Goal: Transaction & Acquisition: Purchase product/service

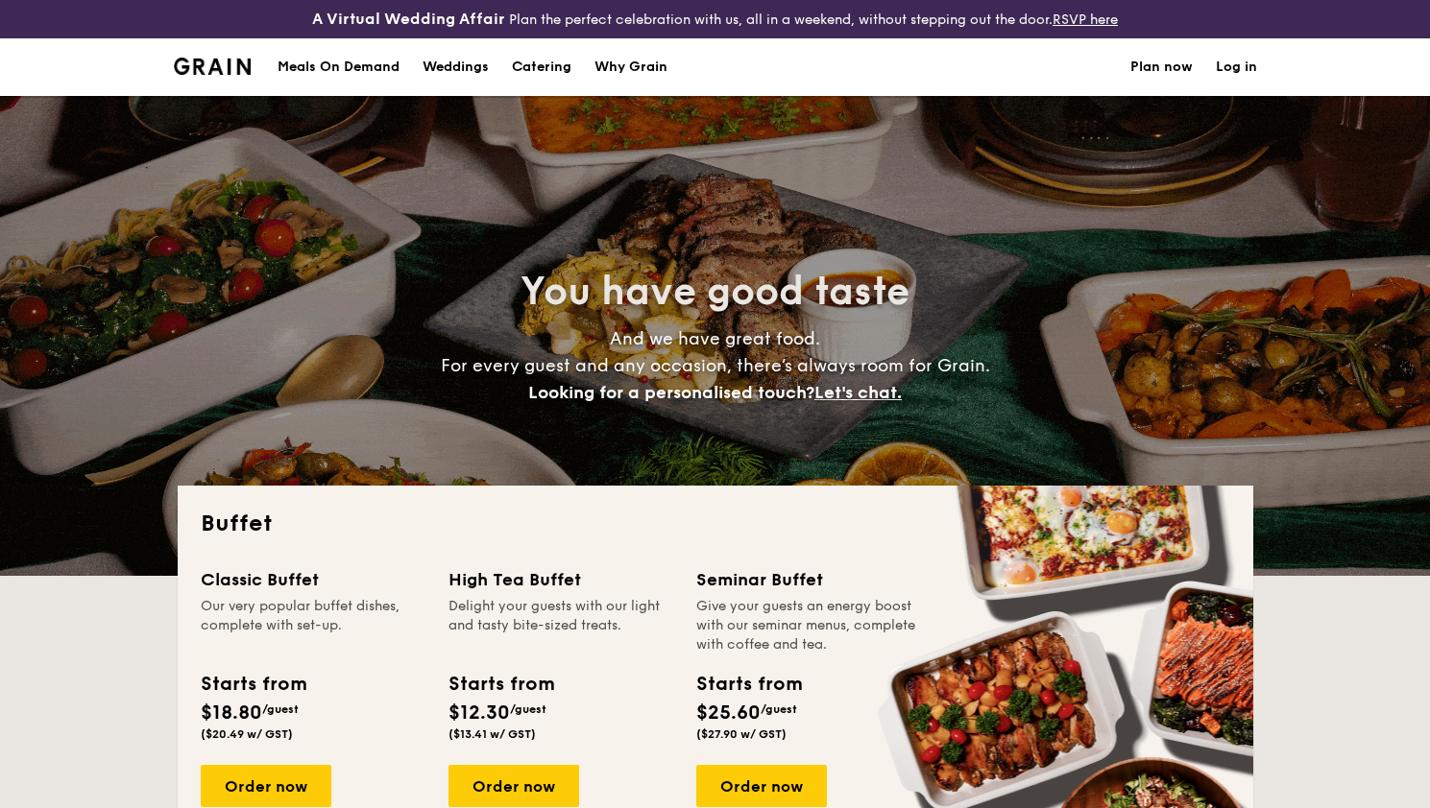
select select
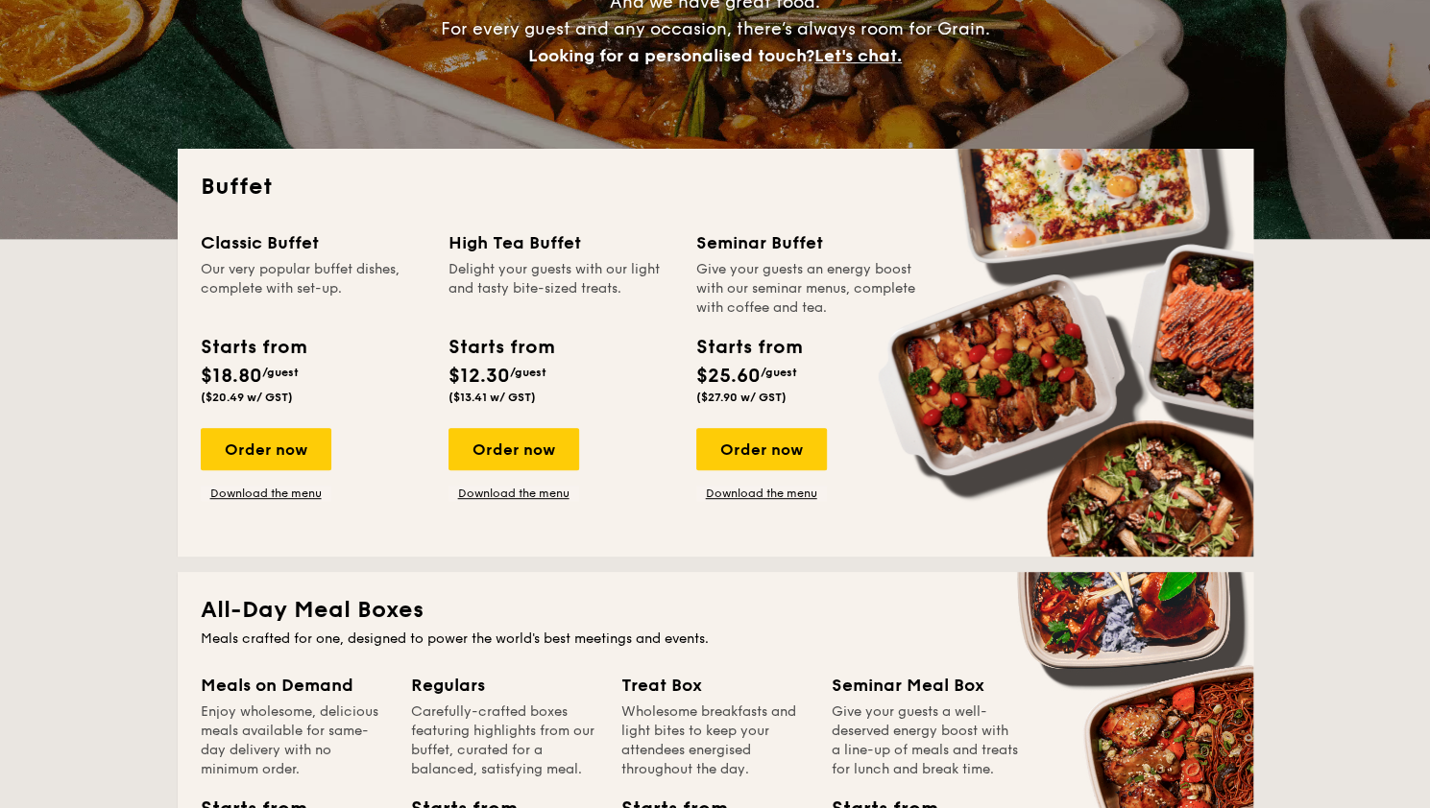
scroll to position [384, 0]
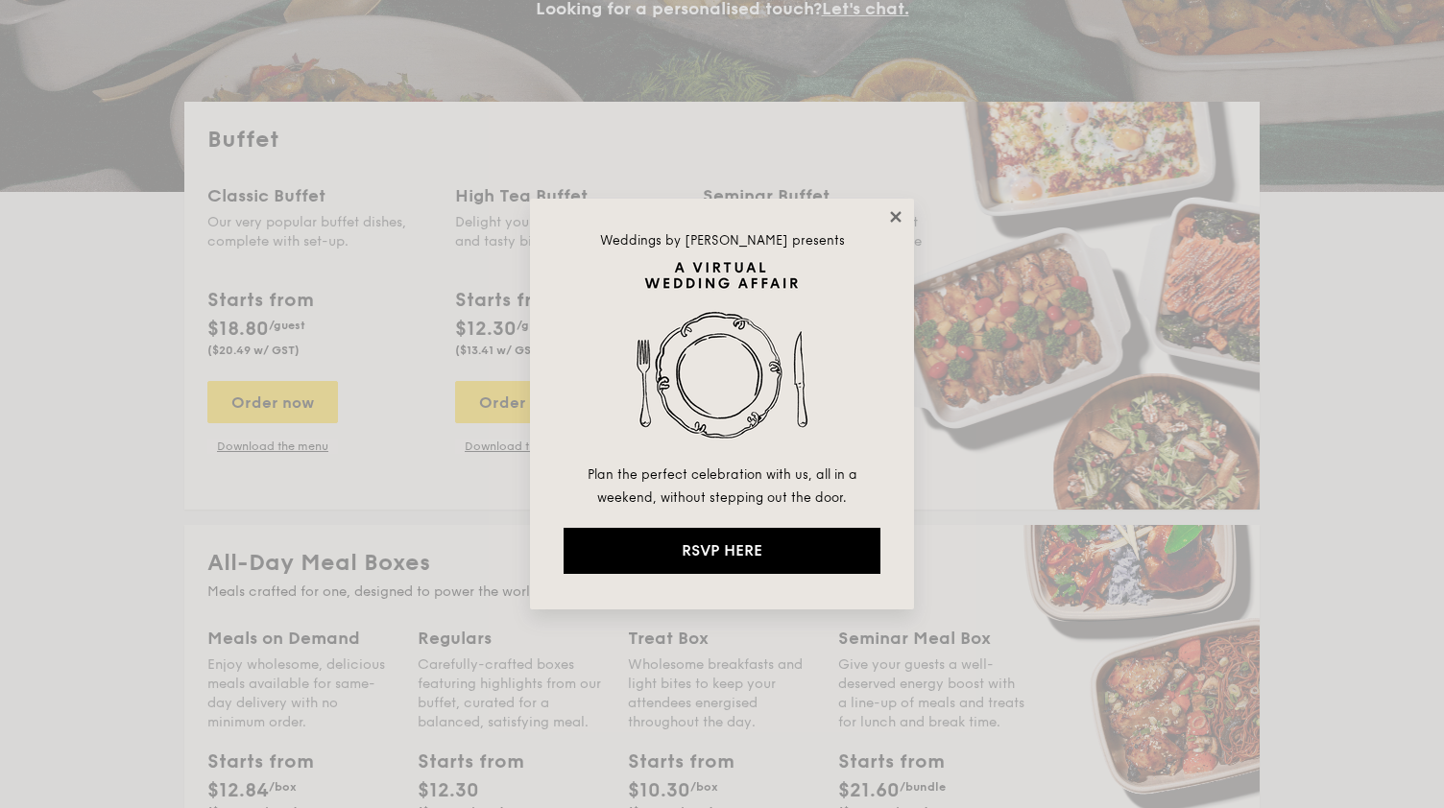
click at [897, 216] on icon at bounding box center [895, 216] width 11 height 11
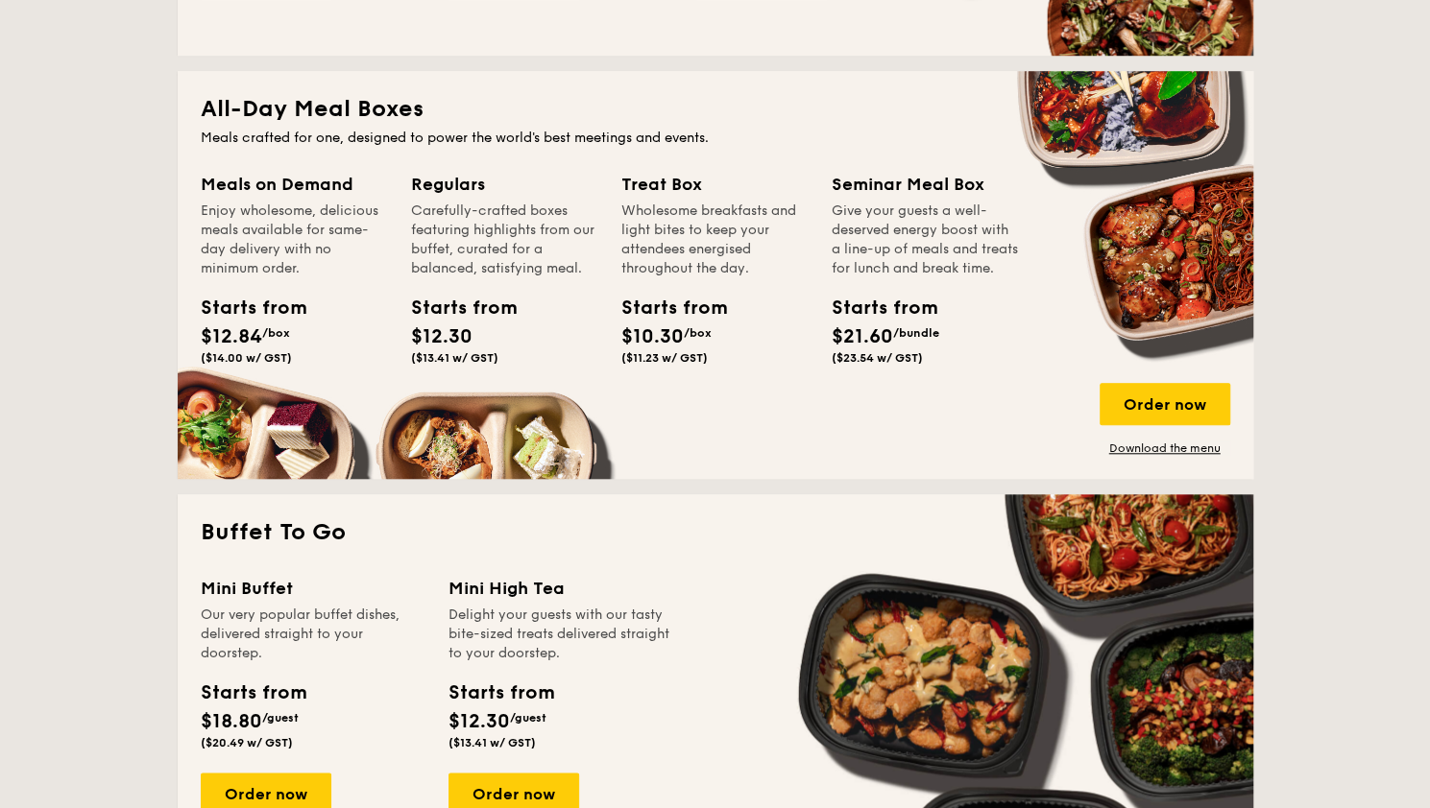
scroll to position [960, 0]
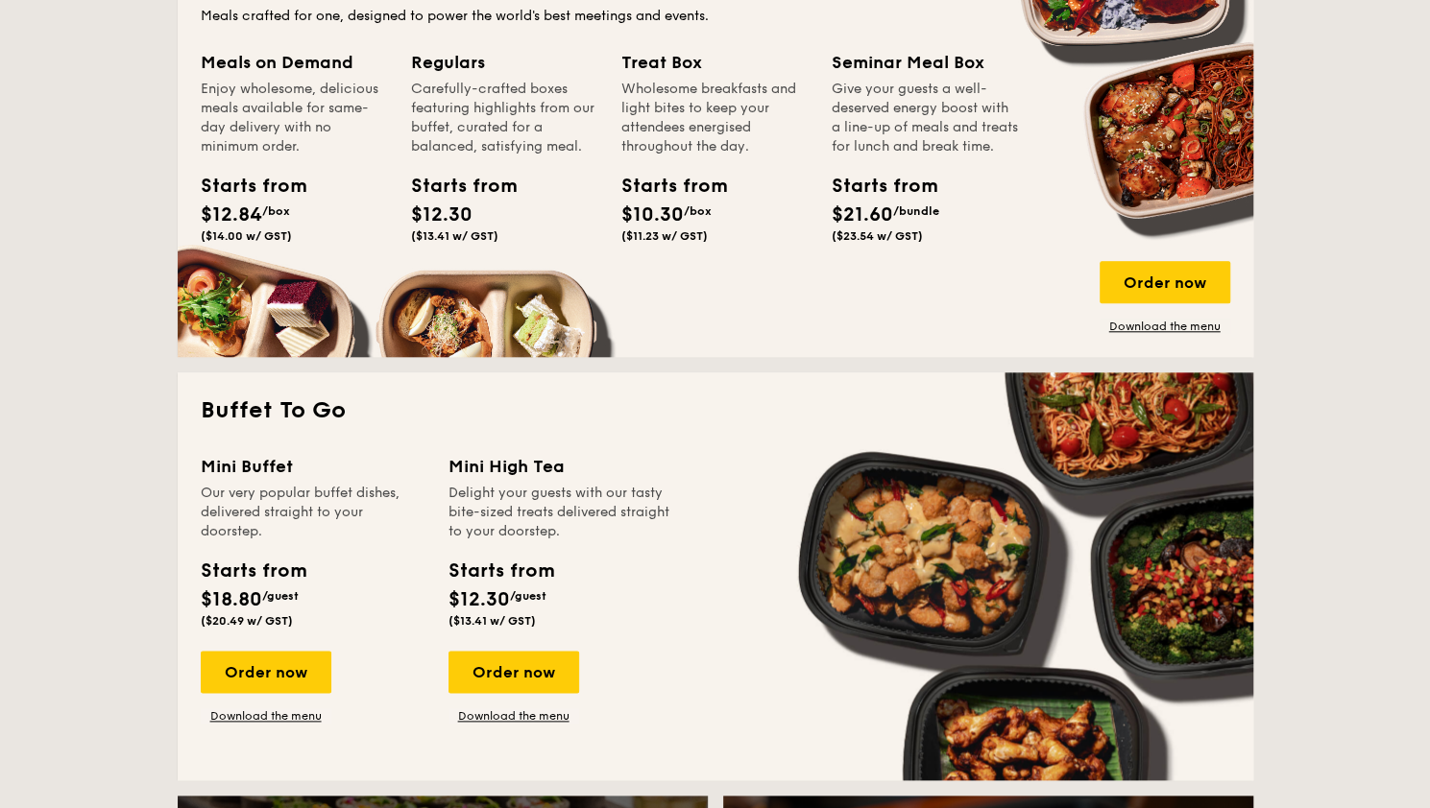
click at [472, 209] on div "Starts from $12.30 ($13.41 w/ GST)" at bounding box center [454, 207] width 86 height 71
click at [542, 311] on div "Meals on Demand Enjoy wholesome, delicious meals available for same-day deliver…" at bounding box center [715, 191] width 1029 height 285
click at [1202, 283] on div "Order now" at bounding box center [1164, 282] width 131 height 42
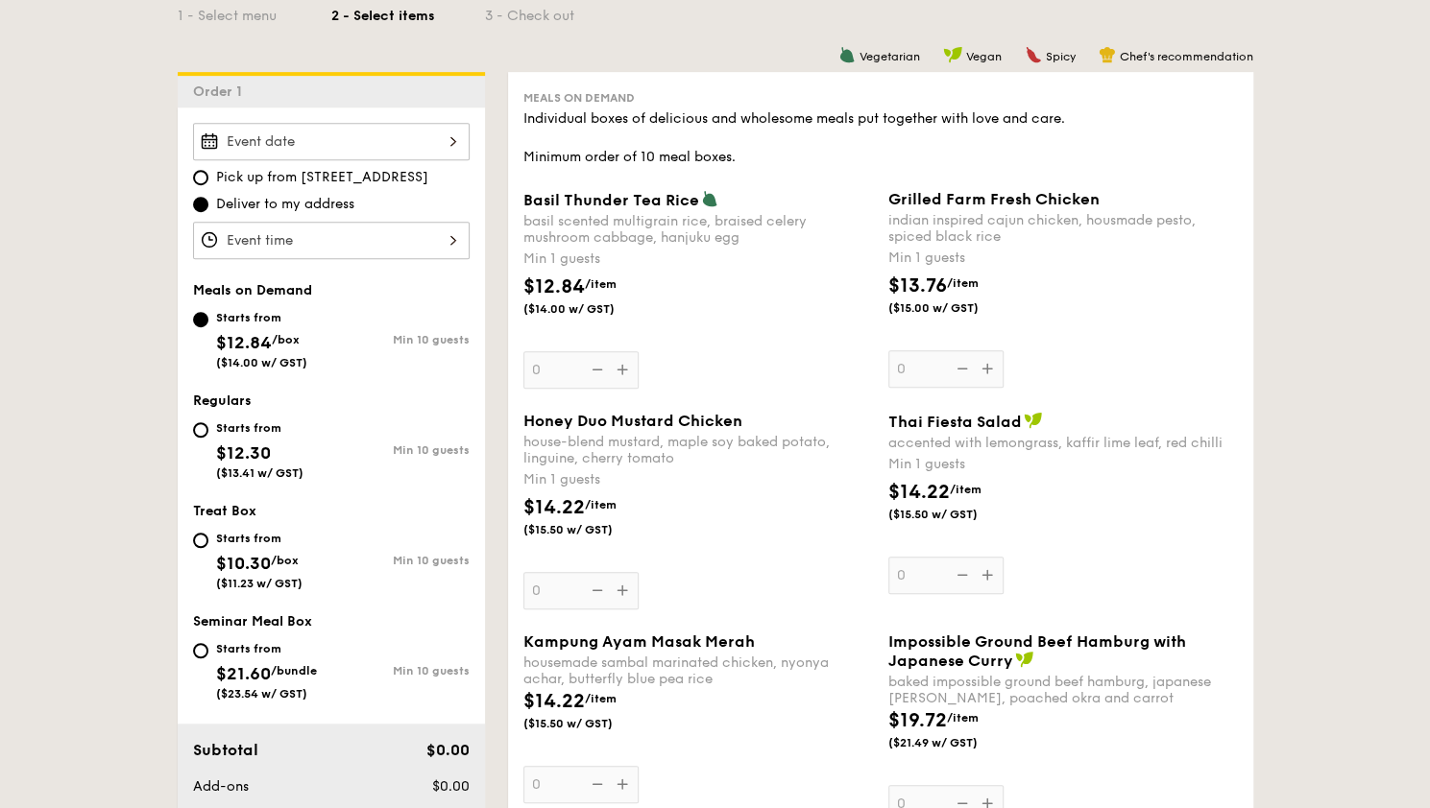
scroll to position [480, 0]
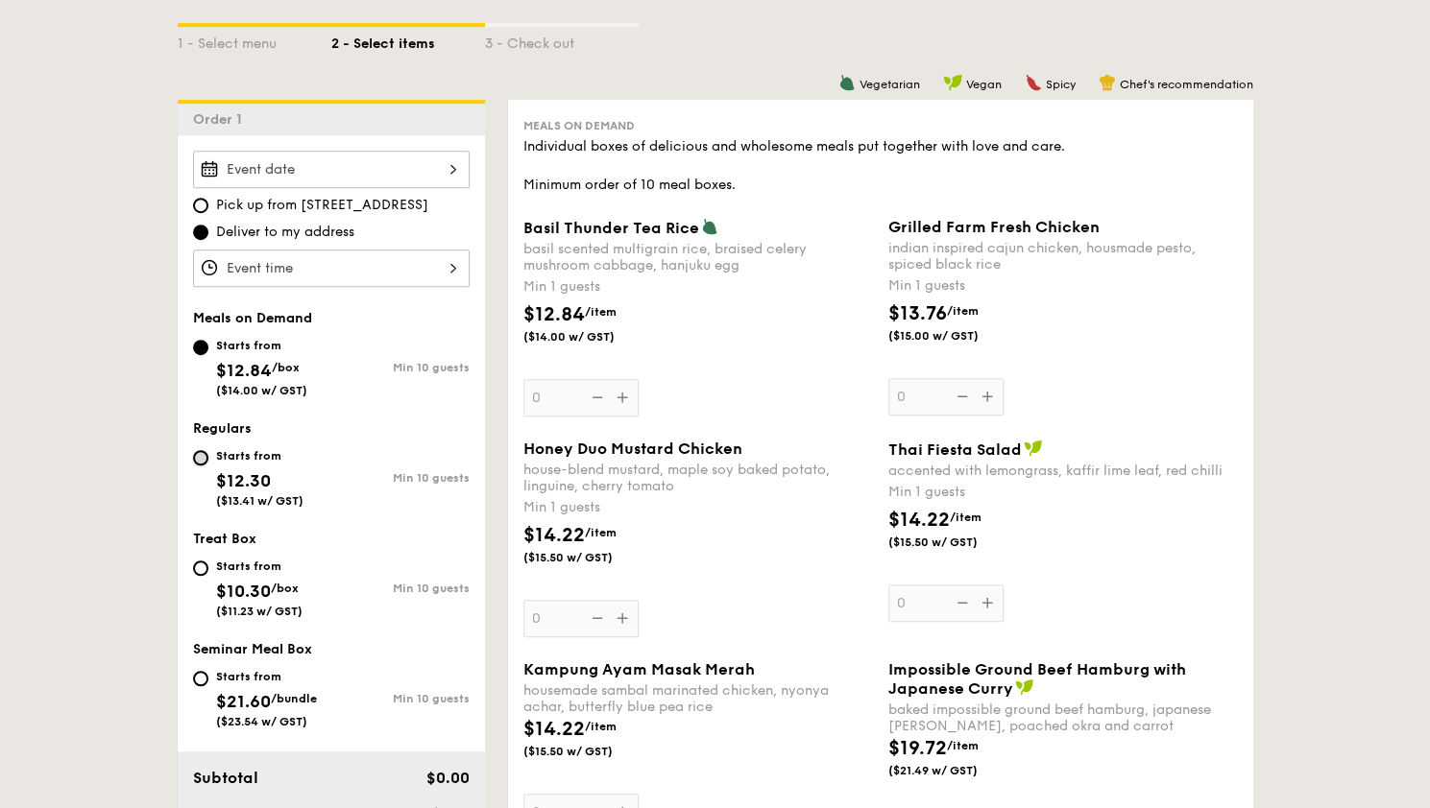
click at [200, 455] on input "Starts from $12.30 ($13.41 w/ GST) Min 10 guests" at bounding box center [200, 457] width 15 height 15
radio input "true"
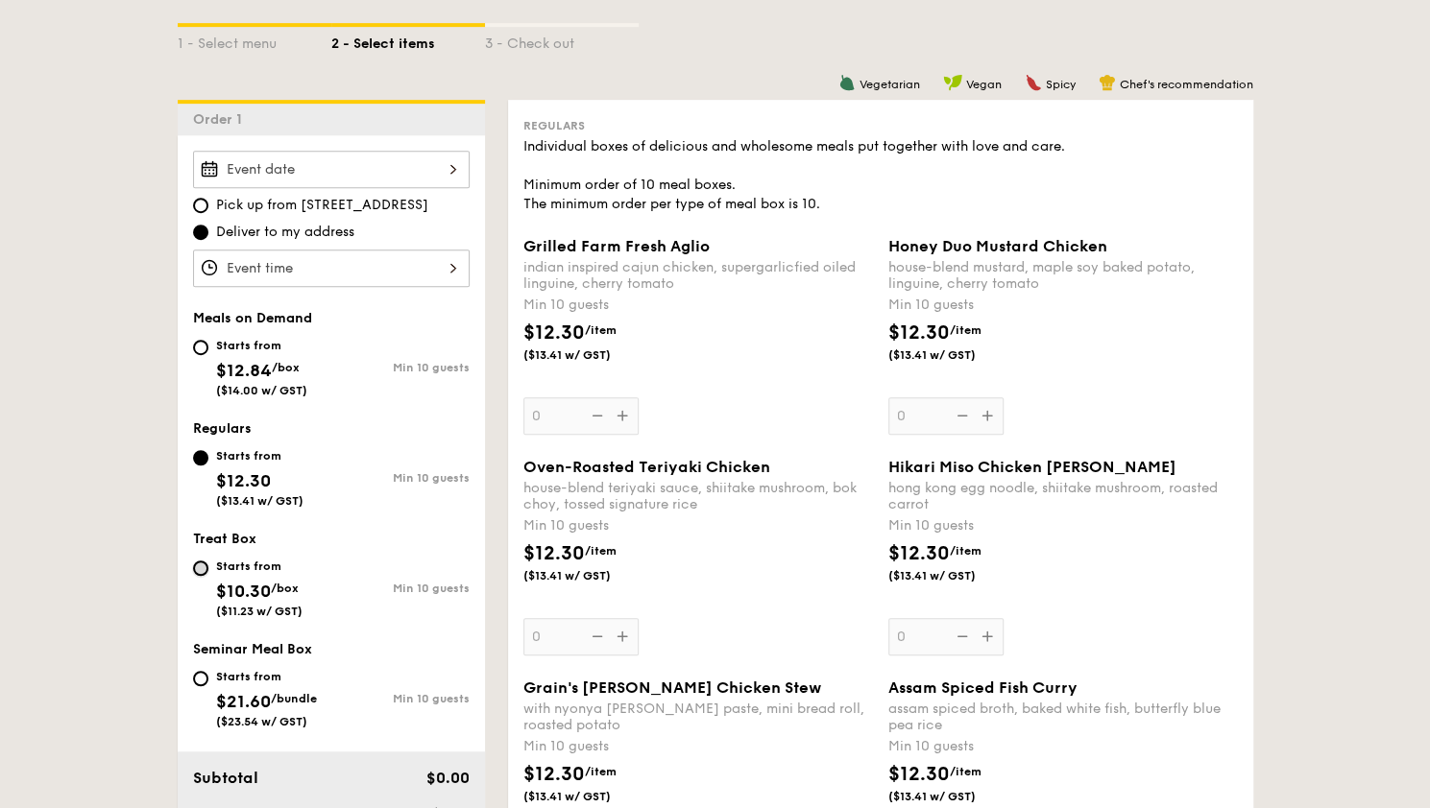
click at [196, 564] on input "Starts from $10.30 /box ($11.23 w/ GST) Min 10 guests" at bounding box center [200, 568] width 15 height 15
radio input "true"
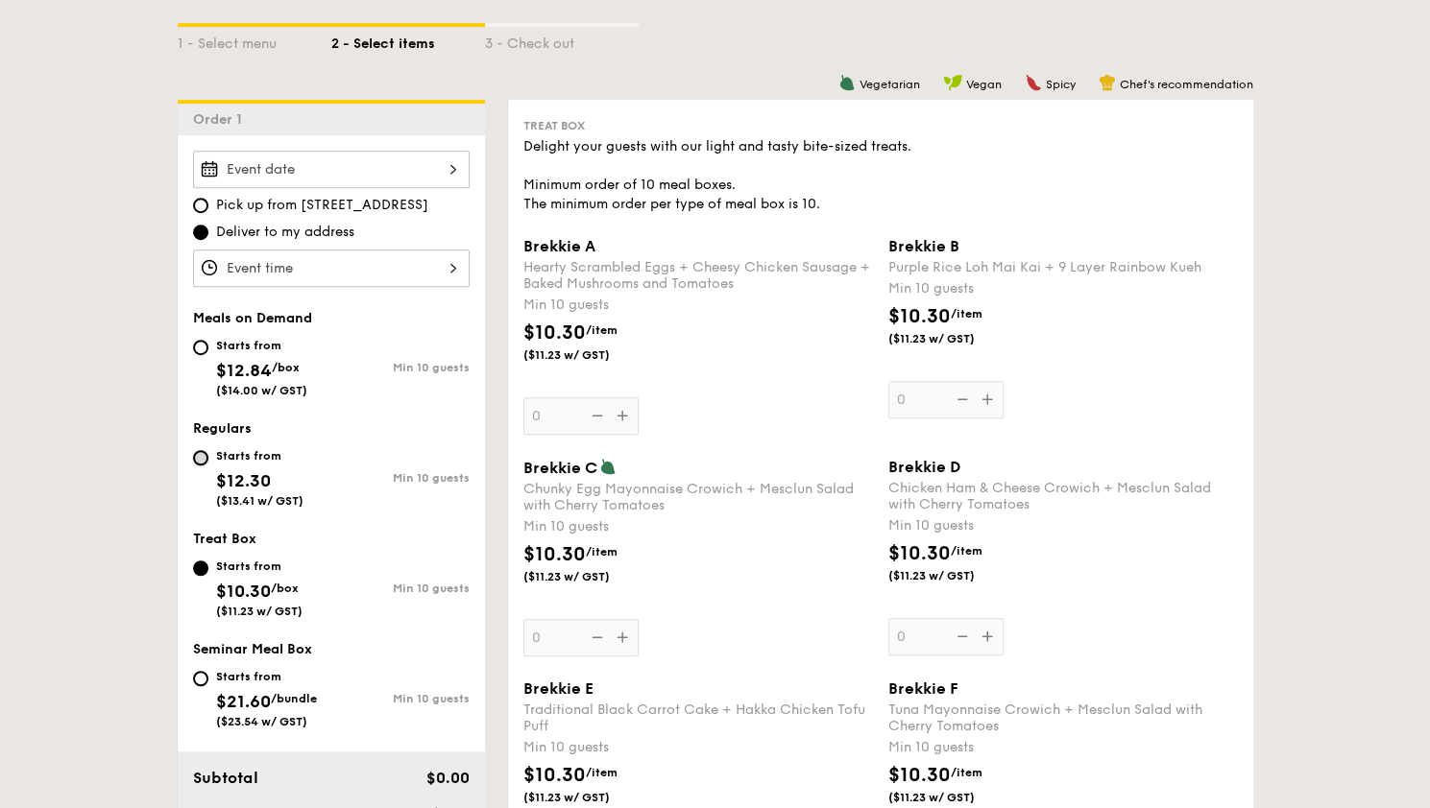
click at [202, 450] on input "Starts from $12.30 ($13.41 w/ GST) Min 10 guests" at bounding box center [200, 457] width 15 height 15
radio input "true"
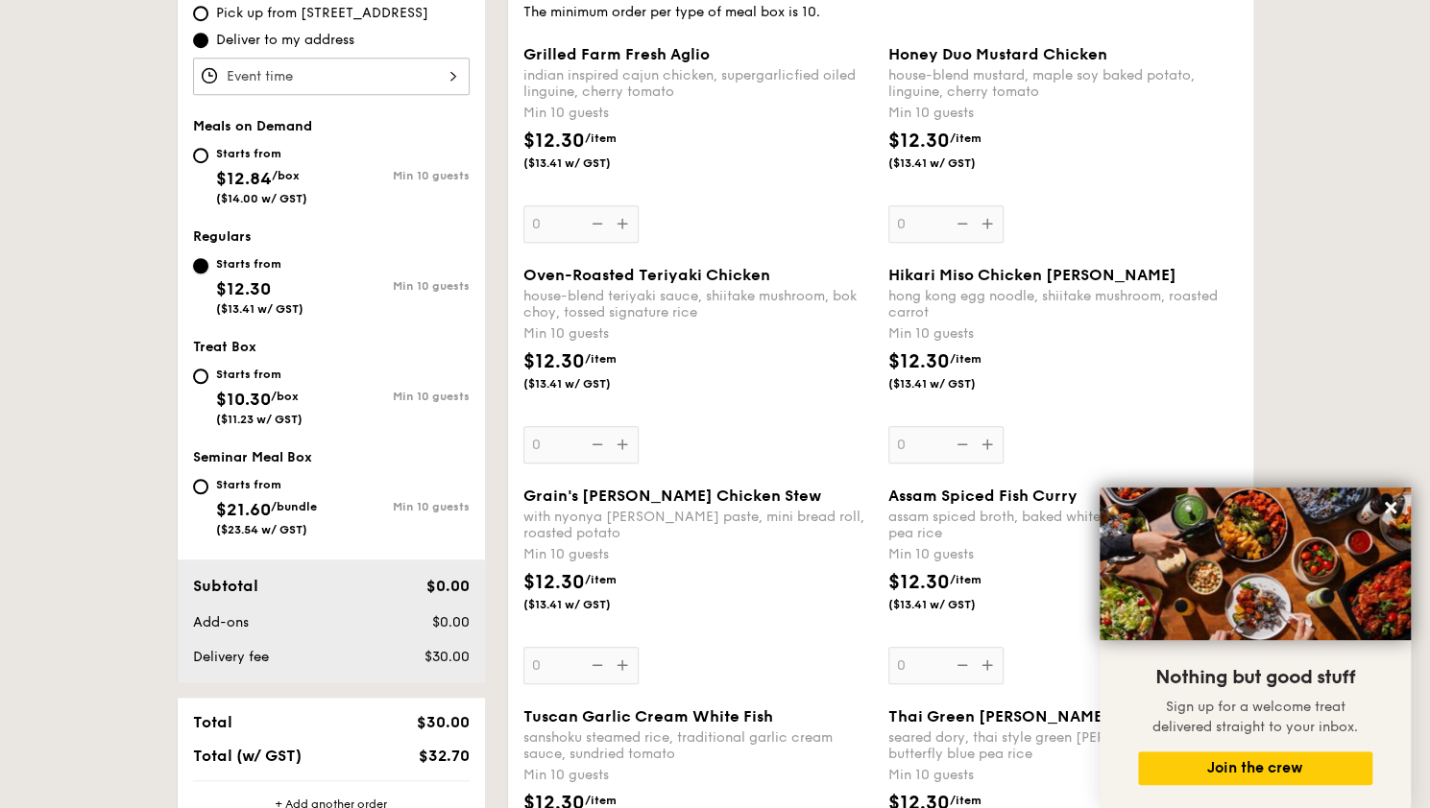
scroll to position [576, 0]
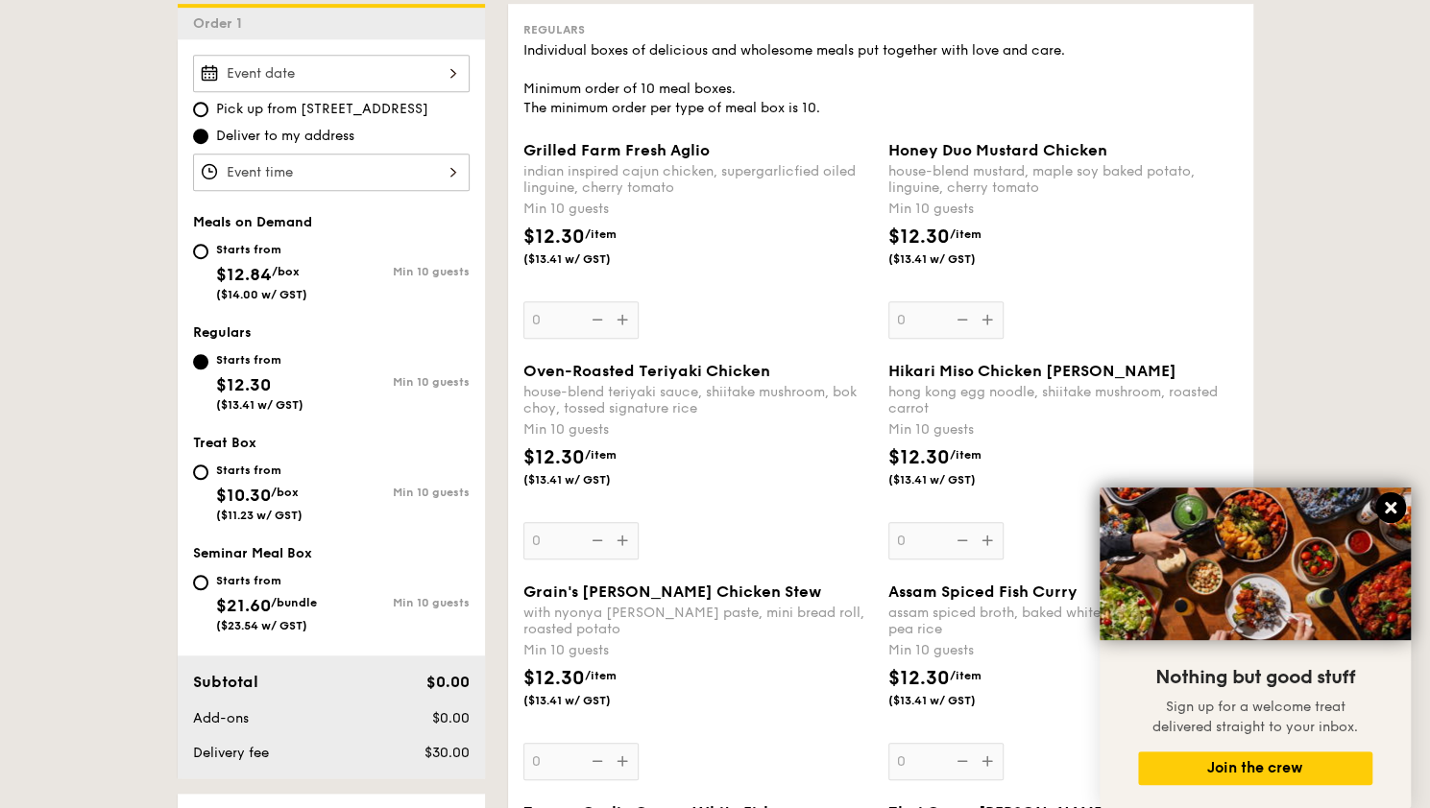
click at [1389, 510] on icon at bounding box center [1391, 508] width 12 height 12
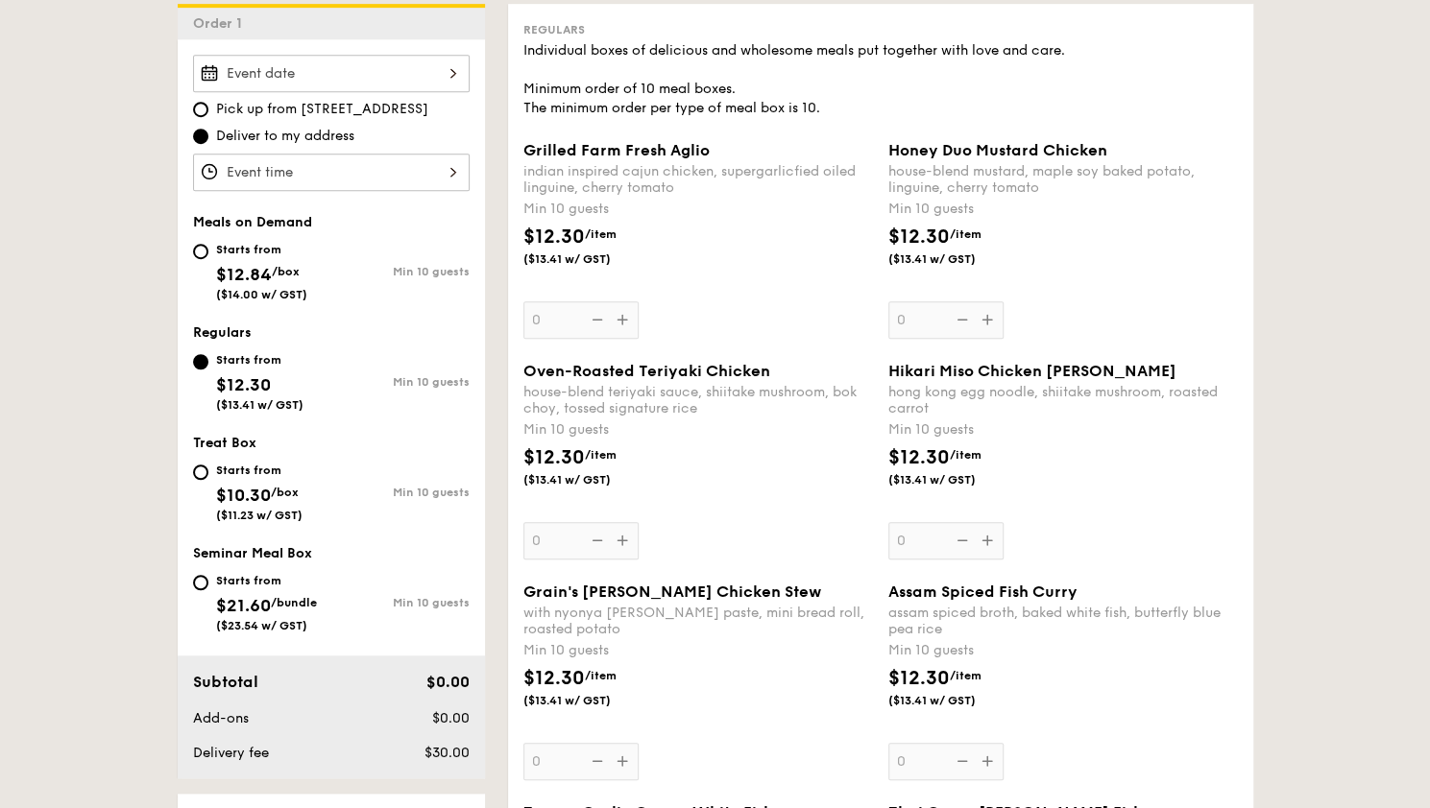
click at [275, 107] on span "Pick up from [STREET_ADDRESS]" at bounding box center [322, 109] width 212 height 19
click at [208, 107] on input "Pick up from [STREET_ADDRESS]" at bounding box center [200, 109] width 15 height 15
radio input "true"
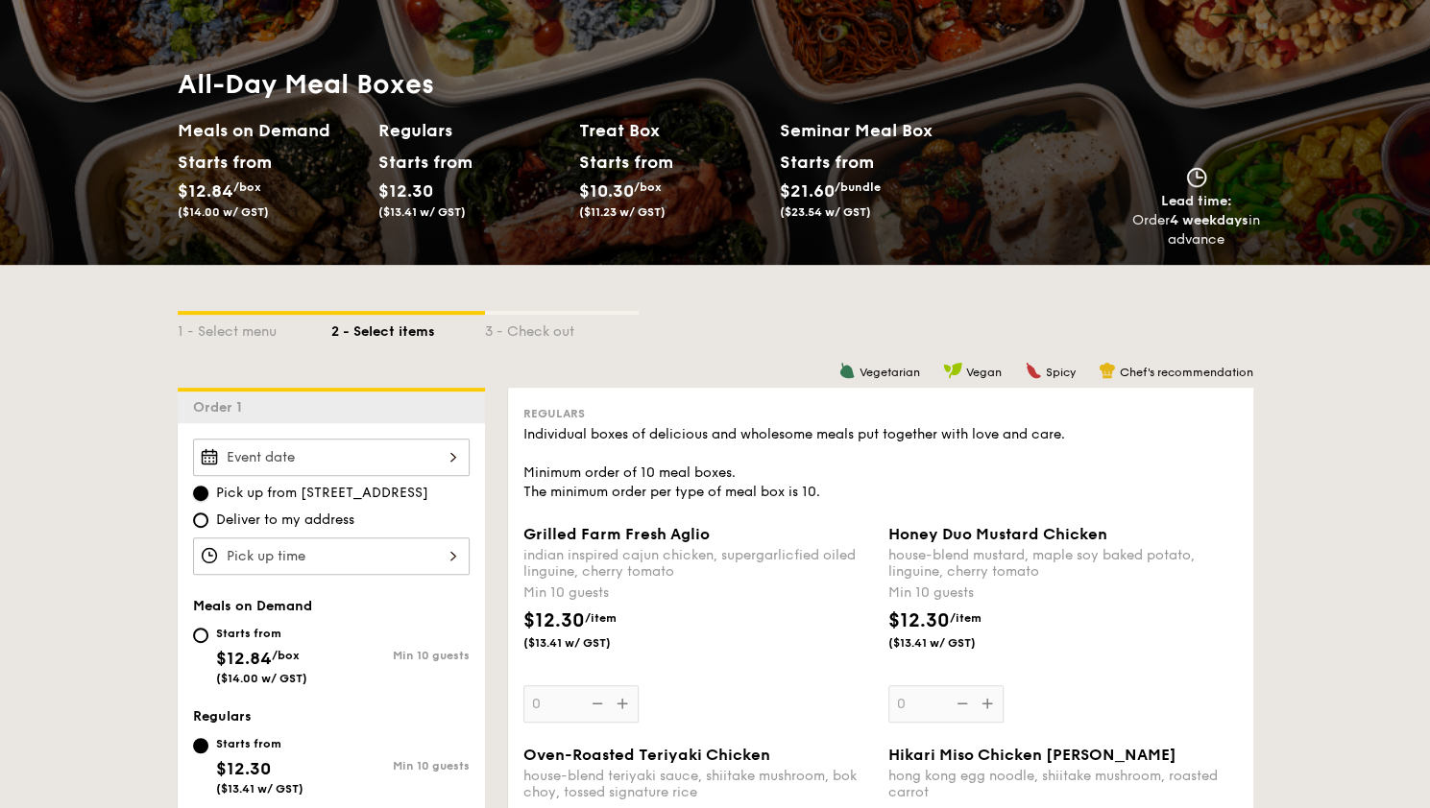
scroll to position [480, 0]
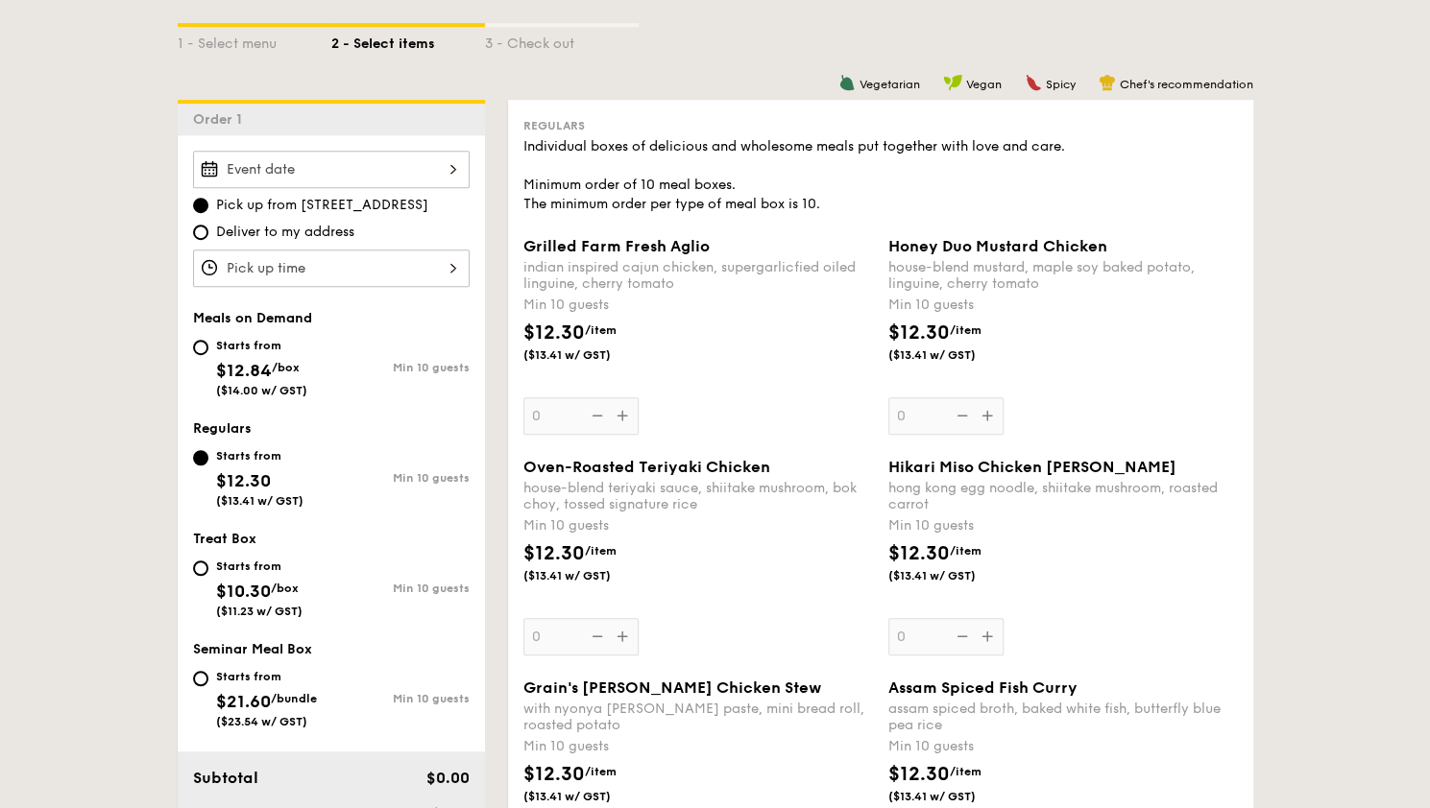
click at [324, 223] on span "Deliver to my address" at bounding box center [285, 232] width 138 height 19
click at [208, 225] on input "Deliver to my address" at bounding box center [200, 232] width 15 height 15
radio input "true"
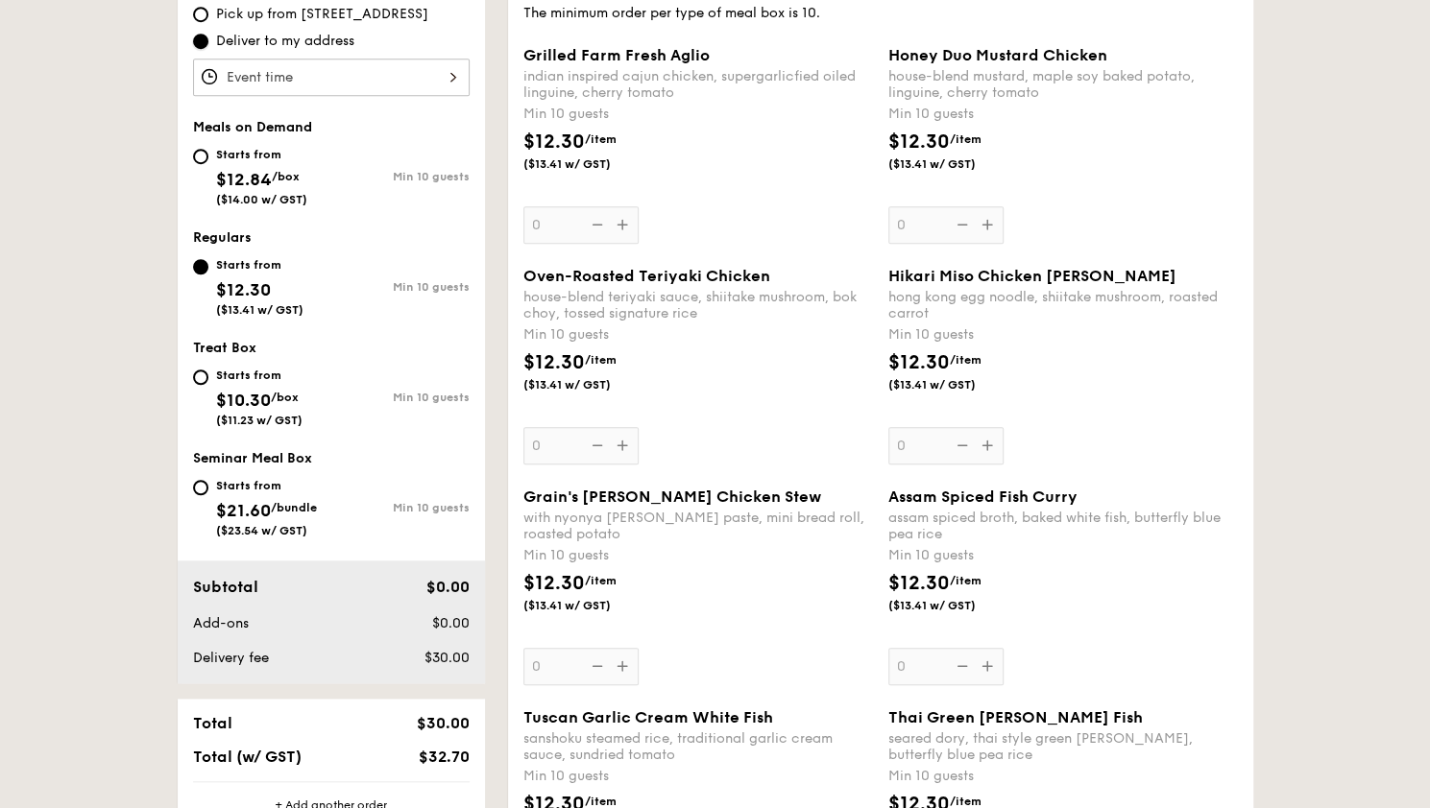
scroll to position [672, 0]
click at [632, 437] on div "Oven-Roasted Teriyaki Chicken house-blend teriyaki sauce, shiitake mushroom, bo…" at bounding box center [697, 365] width 349 height 198
click at [632, 437] on input "0" at bounding box center [580, 444] width 115 height 37
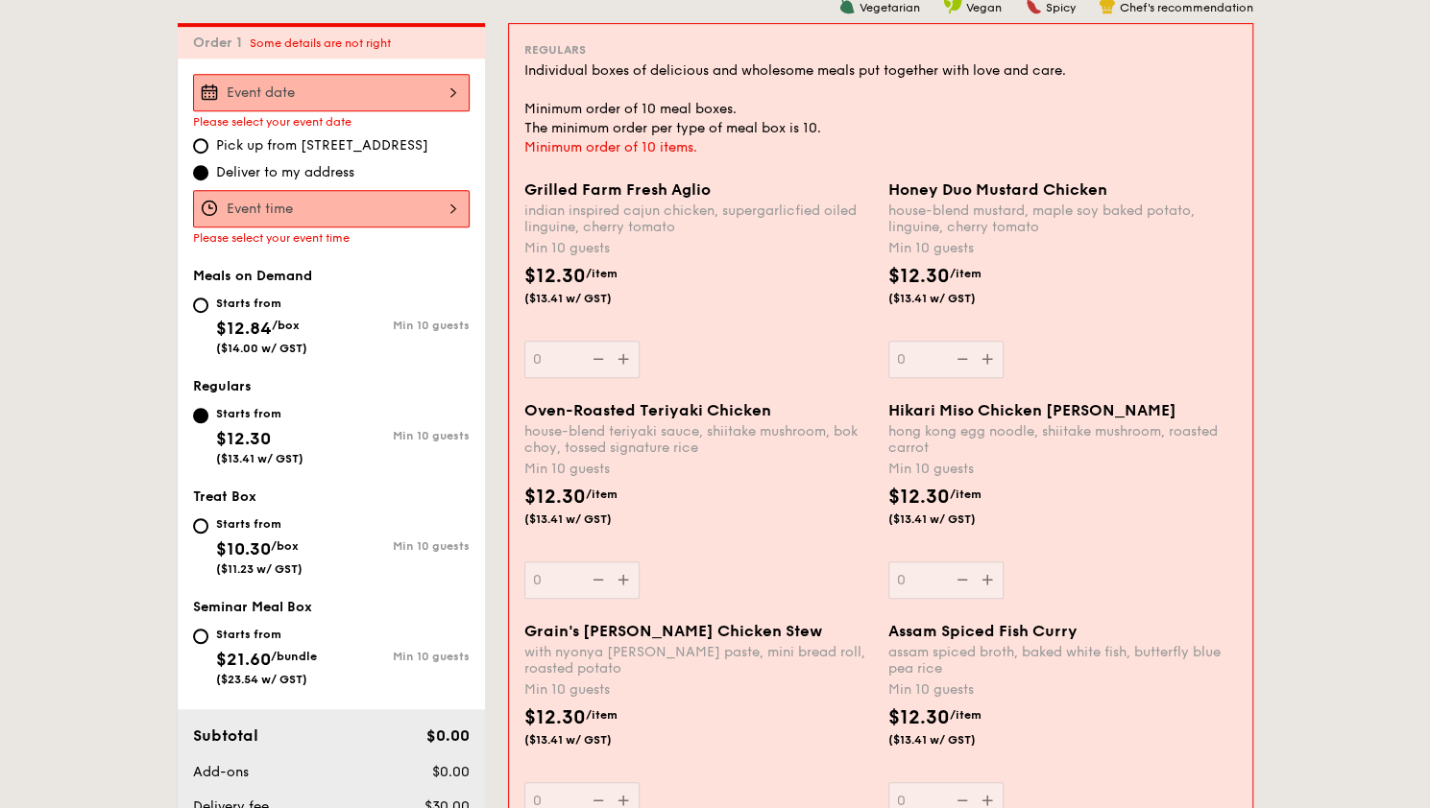
scroll to position [551, 0]
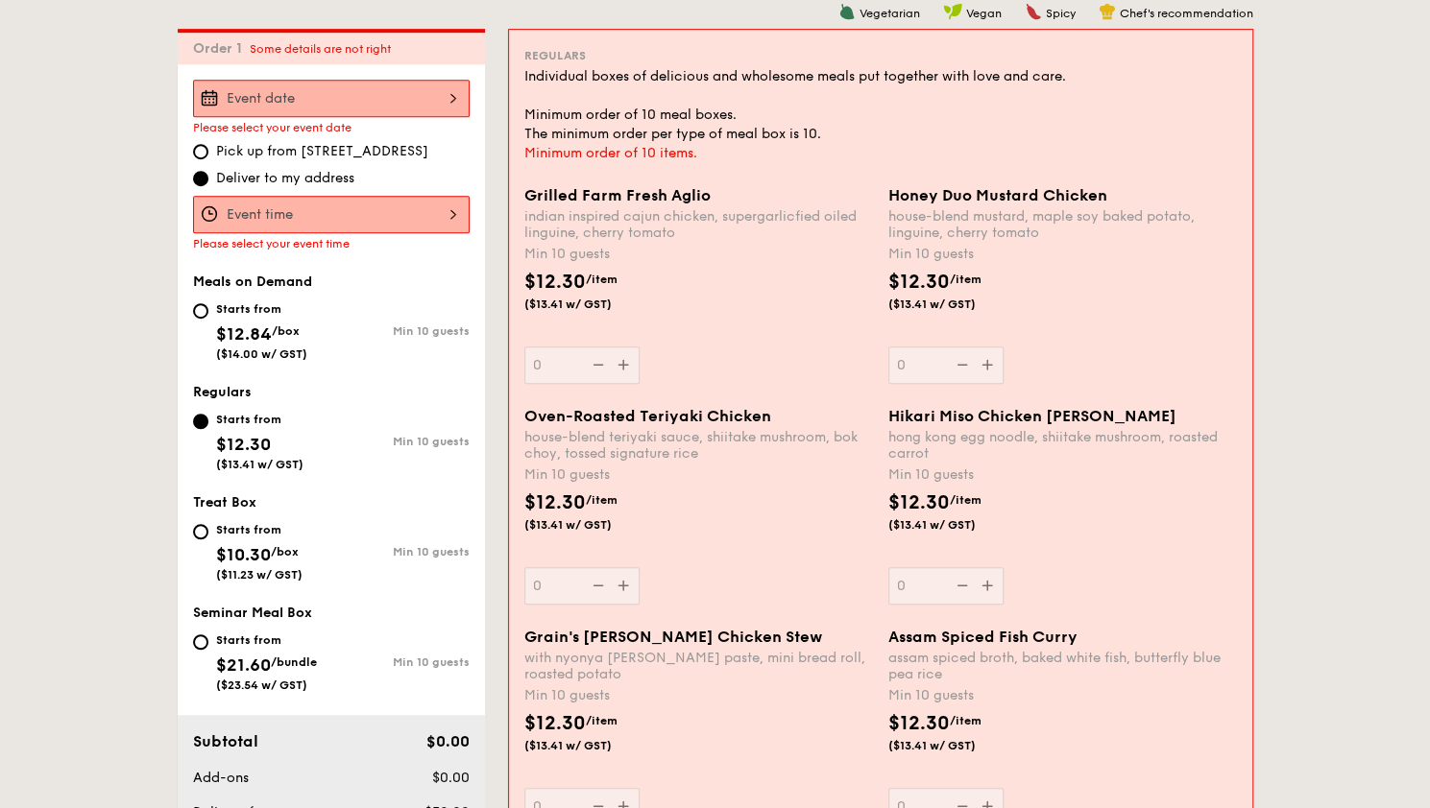
click at [426, 121] on div "Please select your event date" at bounding box center [331, 127] width 277 height 13
click at [440, 102] on div at bounding box center [331, 98] width 277 height 37
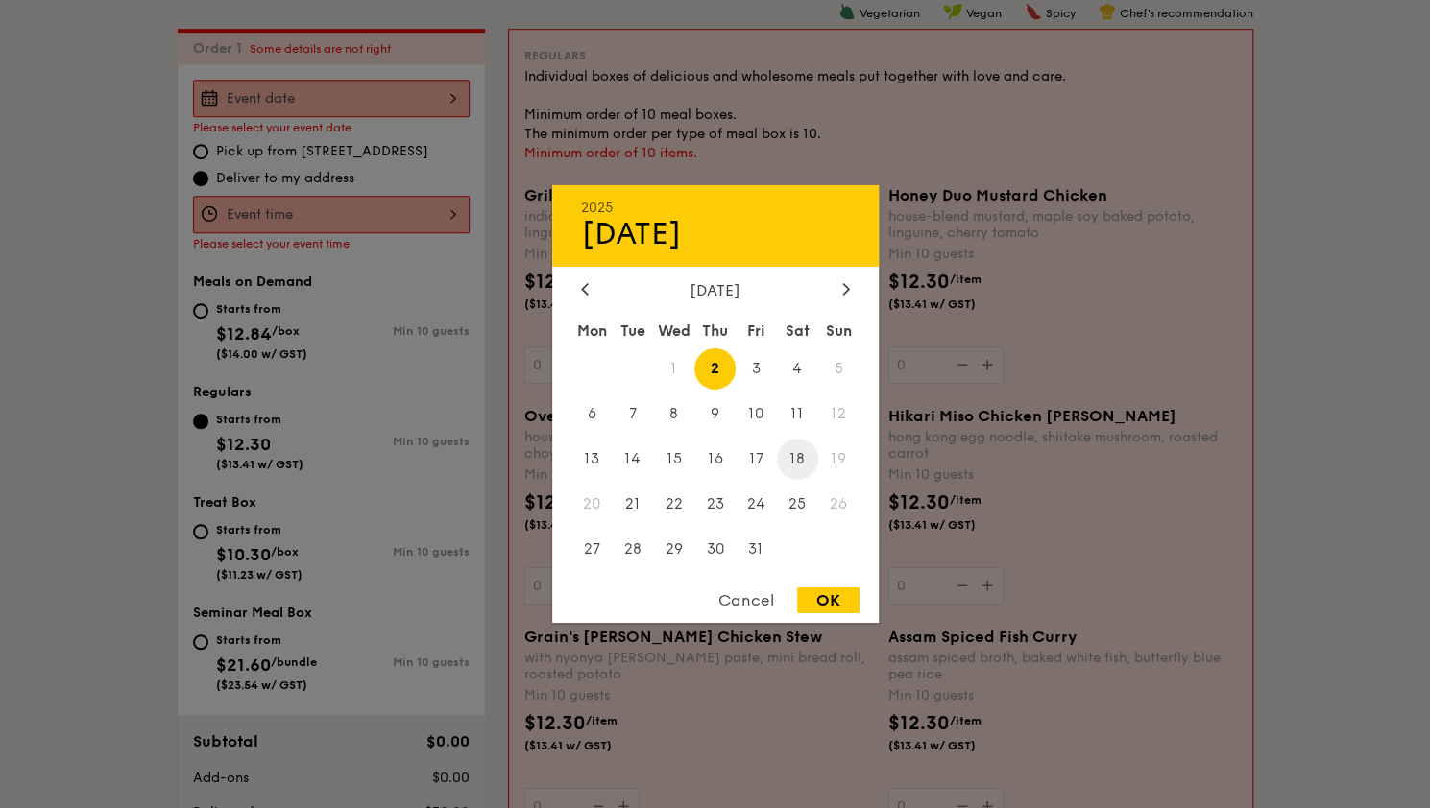
click at [795, 456] on span "18" at bounding box center [797, 459] width 41 height 41
click at [825, 605] on div "OK" at bounding box center [828, 601] width 62 height 26
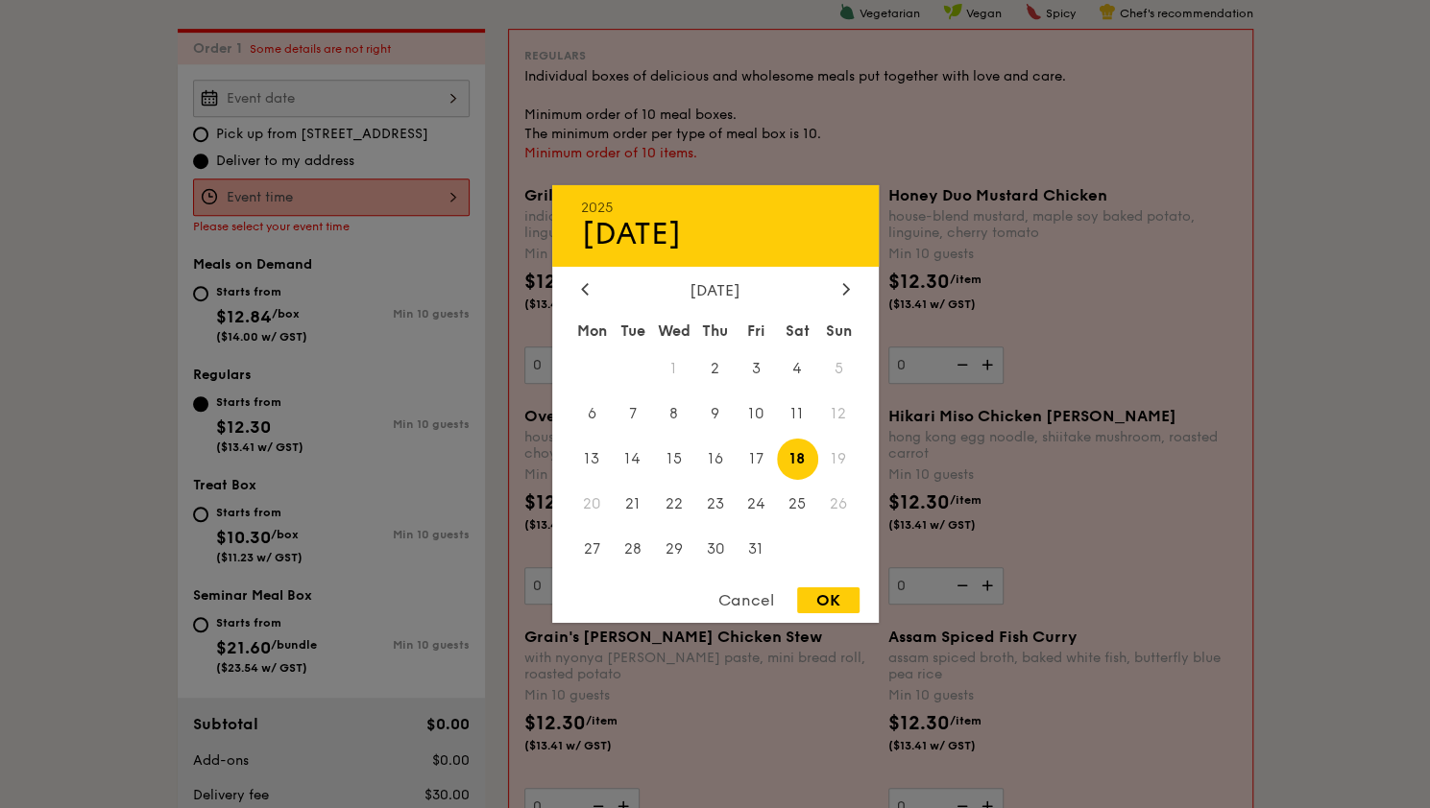
type input "[DATE]"
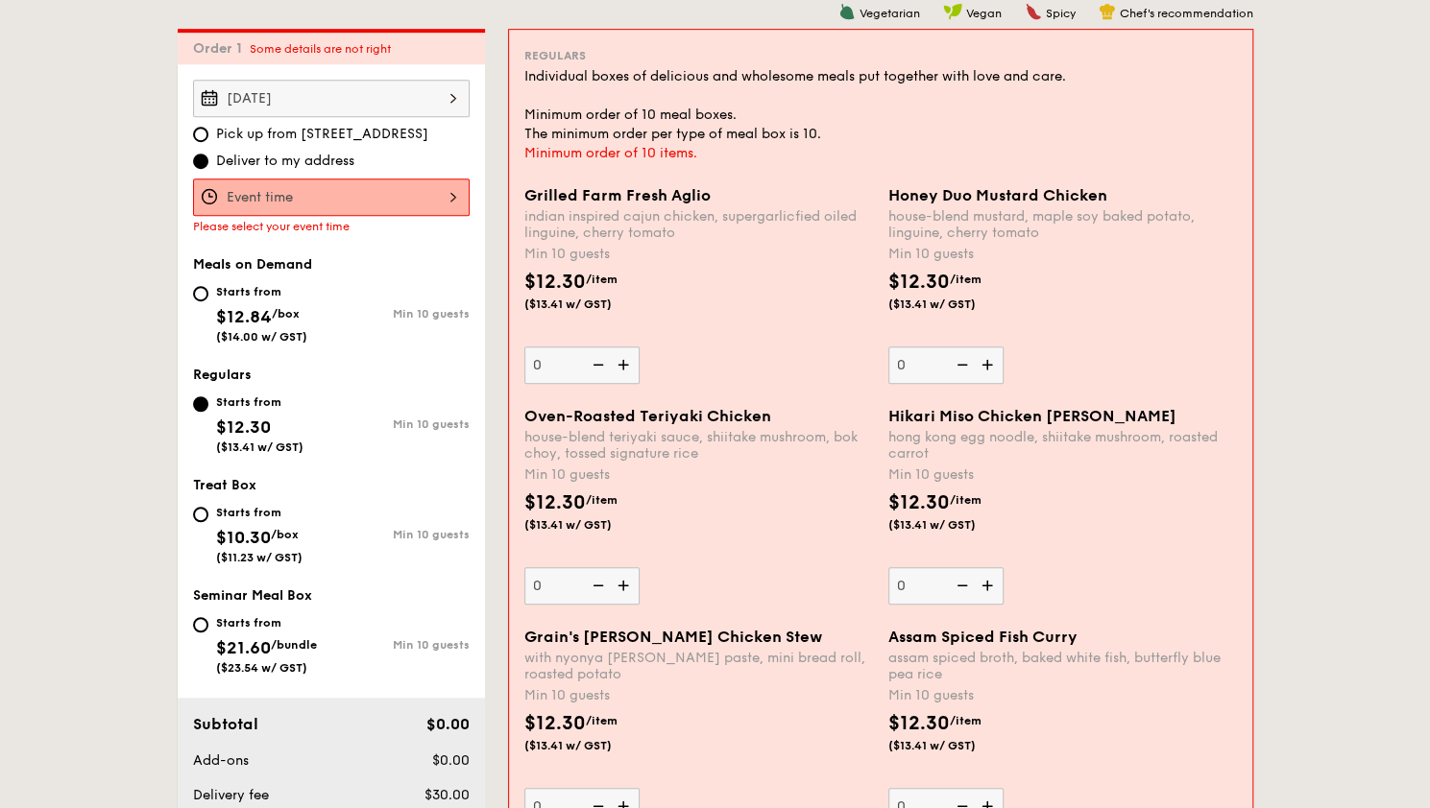
click at [324, 205] on div at bounding box center [331, 197] width 277 height 37
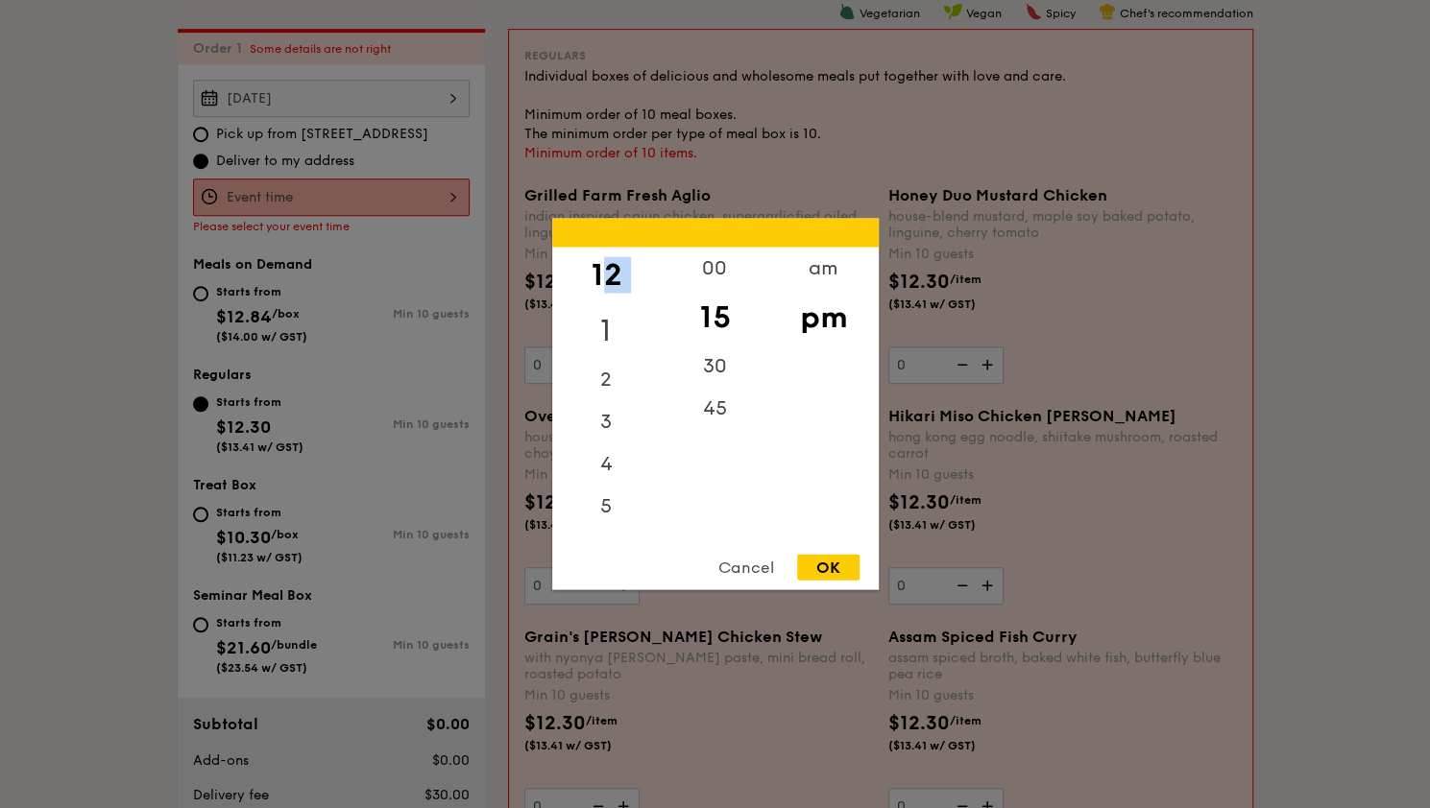
drag, startPoint x: 599, startPoint y: 283, endPoint x: 604, endPoint y: 345, distance: 61.6
click at [604, 345] on div "12 1 2 3 4 5 6 7 8 9 10 11" at bounding box center [606, 394] width 108 height 293
click at [705, 266] on div "00" at bounding box center [715, 276] width 108 height 56
click at [837, 567] on div "OK" at bounding box center [828, 568] width 62 height 26
type input "12:00PM"
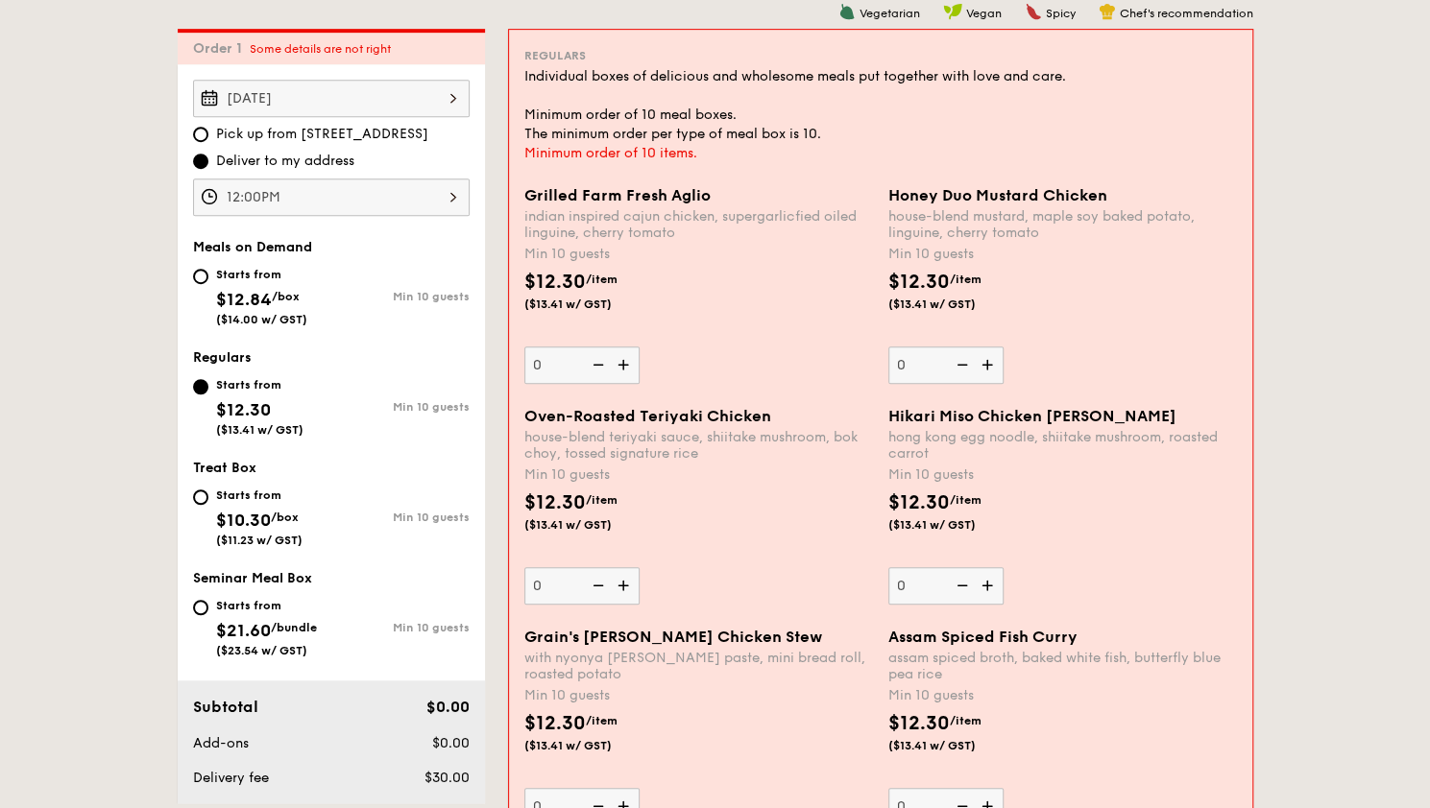
click at [624, 368] on img at bounding box center [625, 365] width 29 height 36
click at [624, 368] on input "0" at bounding box center [581, 365] width 115 height 37
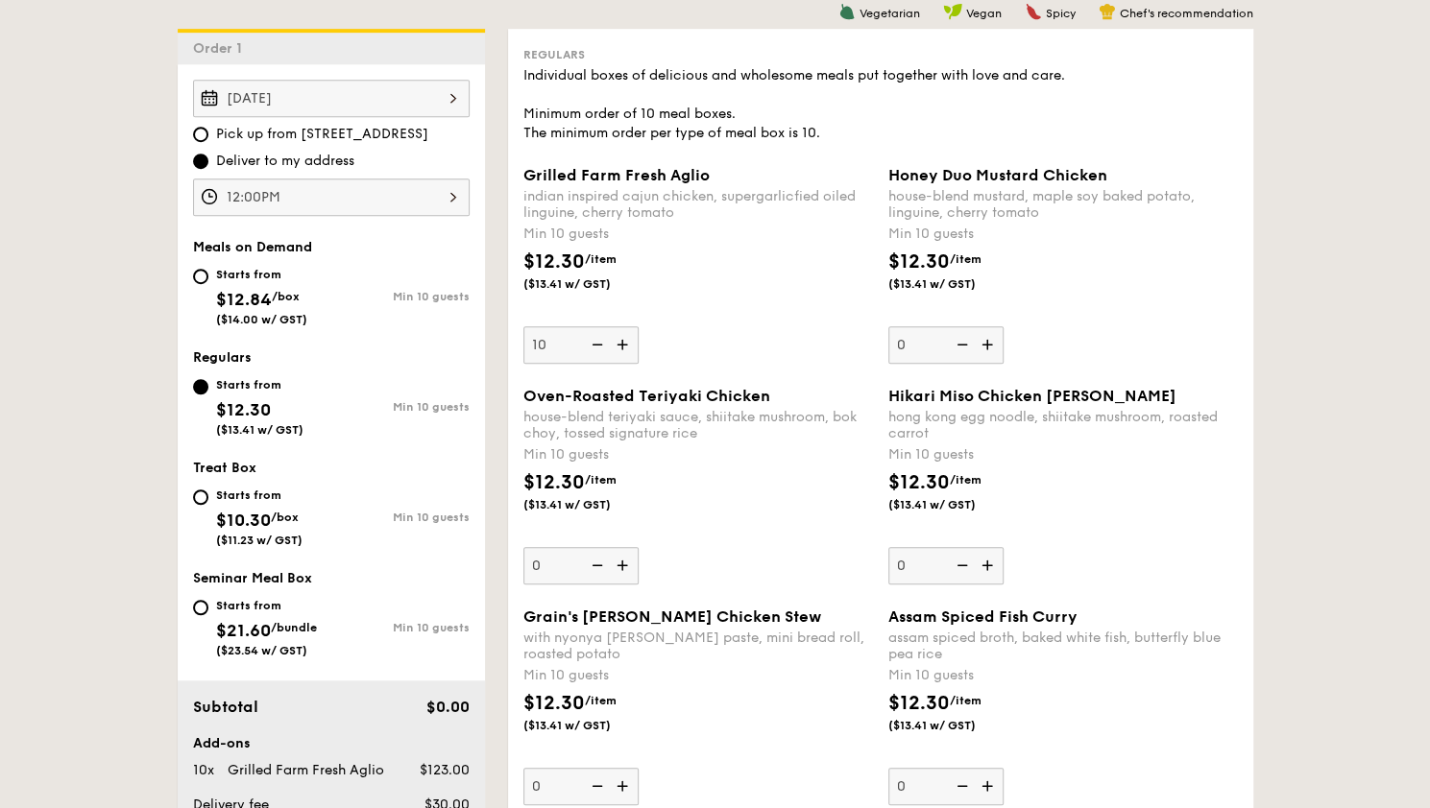
click at [599, 345] on img at bounding box center [595, 344] width 29 height 36
click at [599, 345] on input "10" at bounding box center [580, 344] width 115 height 37
type input "0"
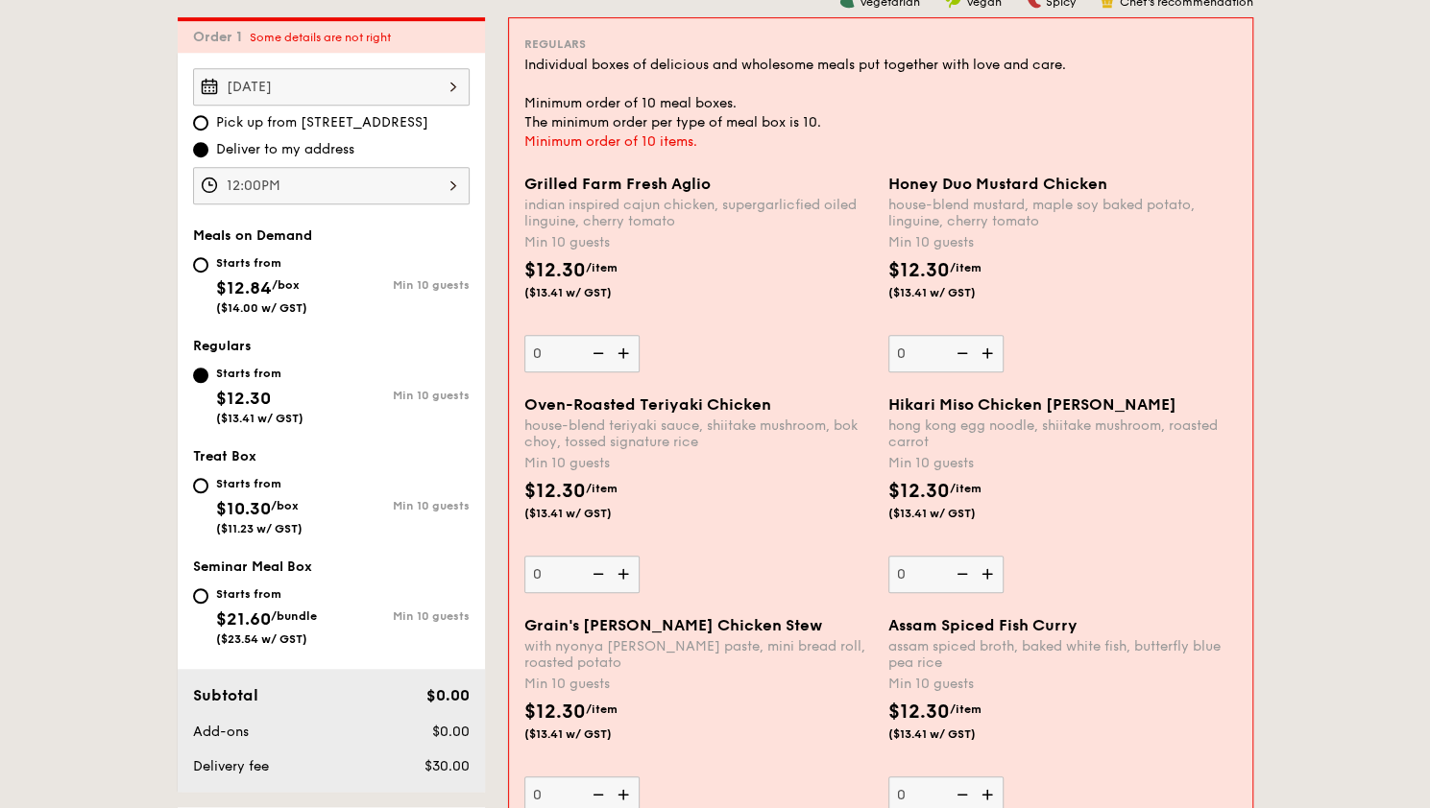
scroll to position [359, 0]
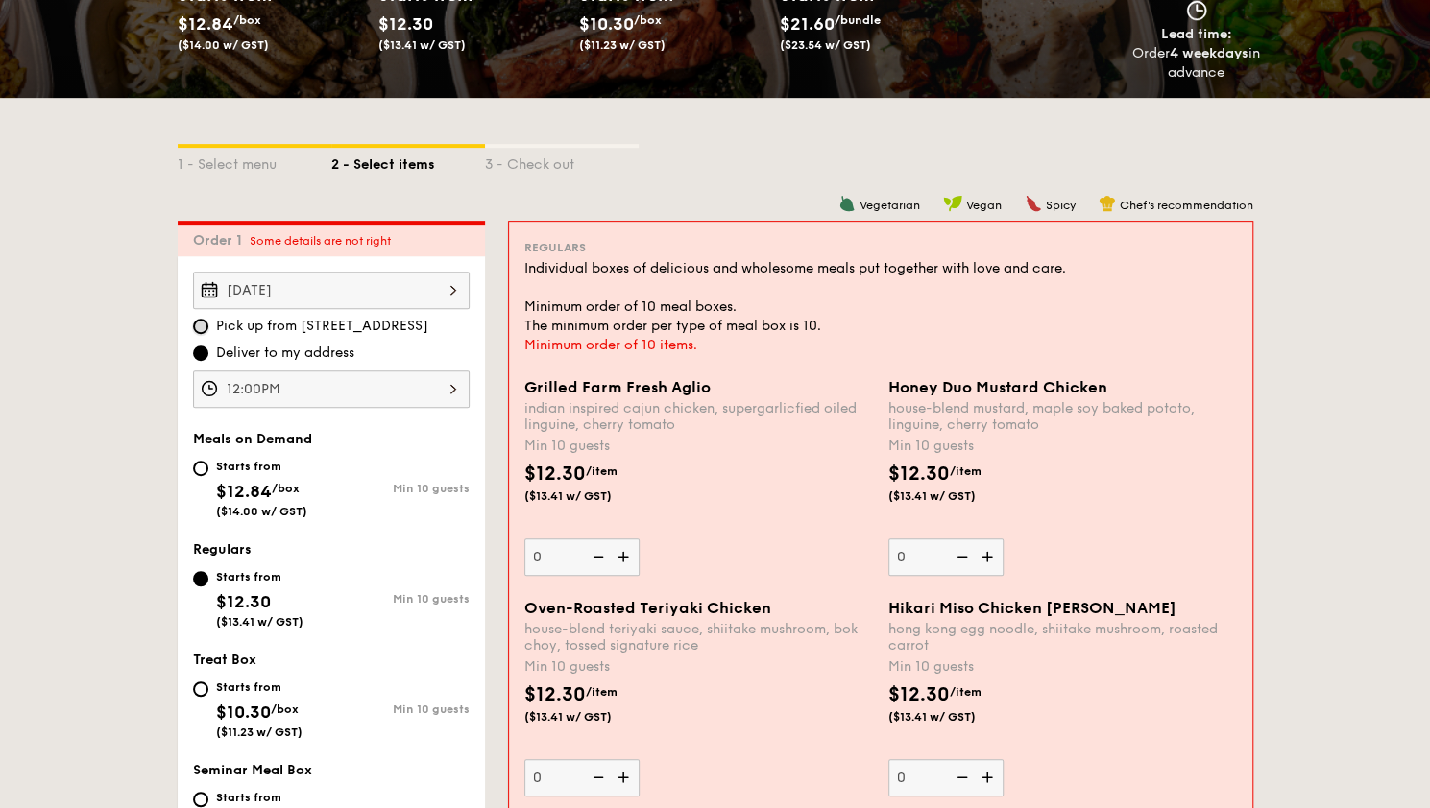
click at [205, 326] on input "Pick up from [STREET_ADDRESS]" at bounding box center [200, 326] width 15 height 15
radio input "true"
